Goal: Transaction & Acquisition: Subscribe to service/newsletter

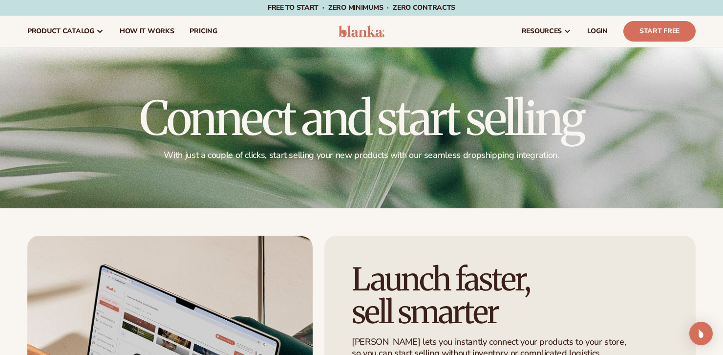
click at [359, 27] on img at bounding box center [362, 31] width 46 height 12
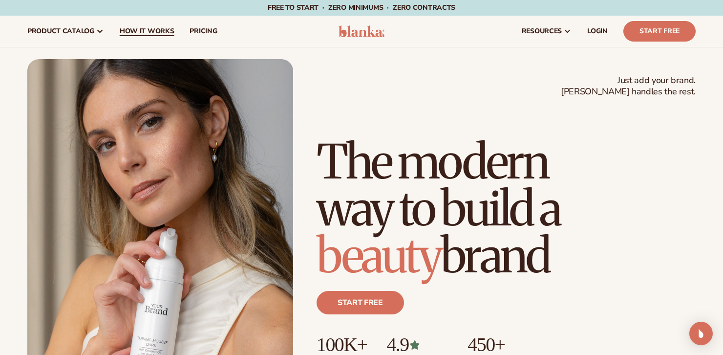
click at [163, 23] on link "How It Works" at bounding box center [147, 31] width 70 height 31
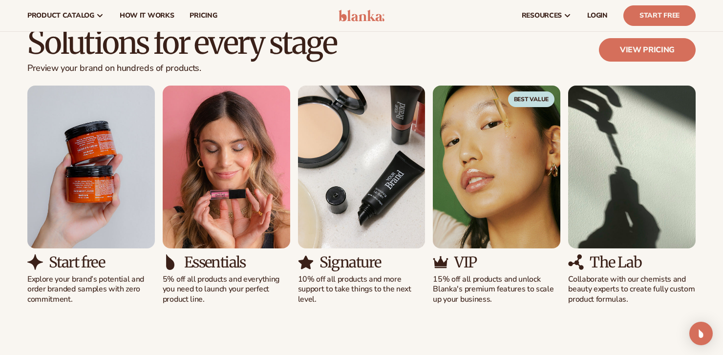
scroll to position [592, 0]
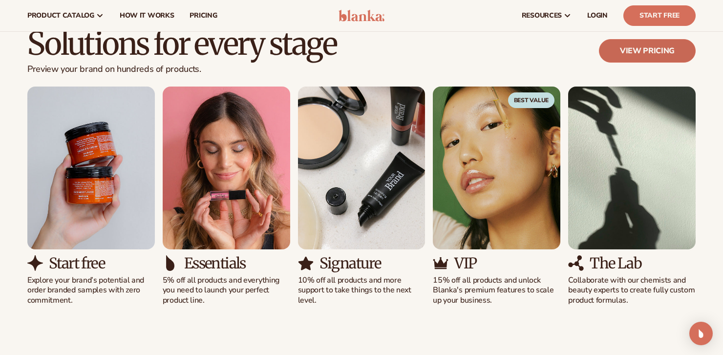
click at [643, 58] on link "View pricing" at bounding box center [647, 50] width 97 height 23
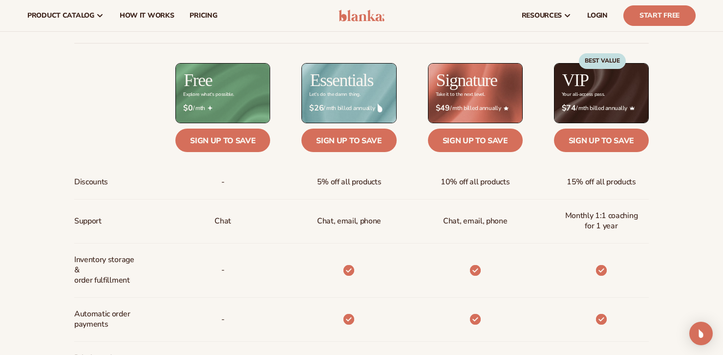
scroll to position [375, 0]
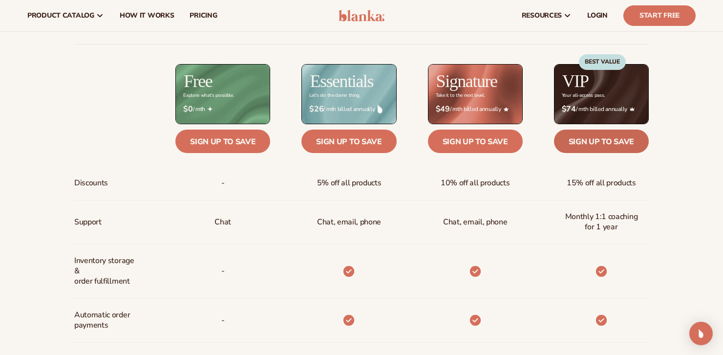
click at [613, 140] on link "Sign up to save" at bounding box center [601, 140] width 95 height 23
